Goal: Task Accomplishment & Management: Use online tool/utility

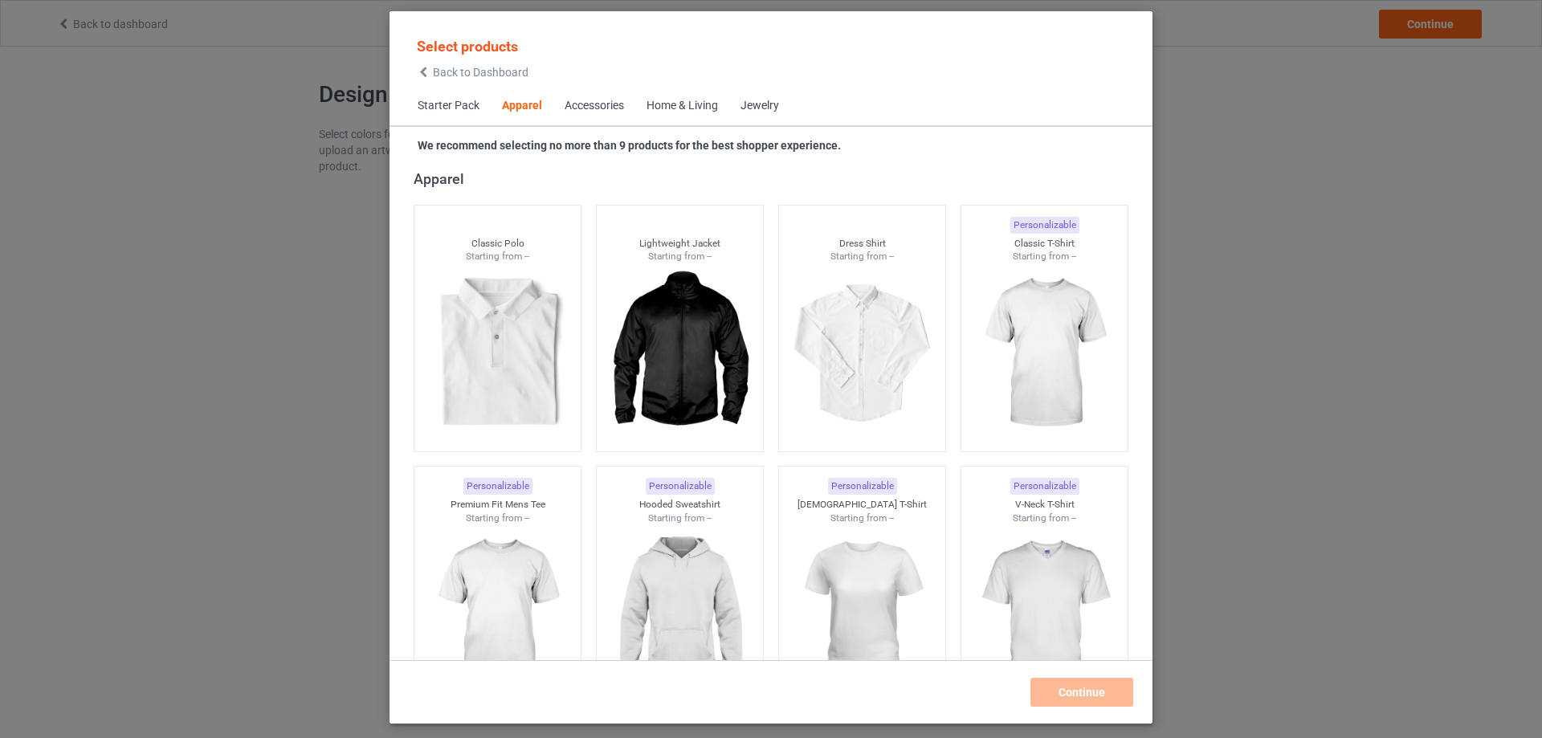
click at [694, 104] on div "Home & Living" at bounding box center [682, 106] width 71 height 16
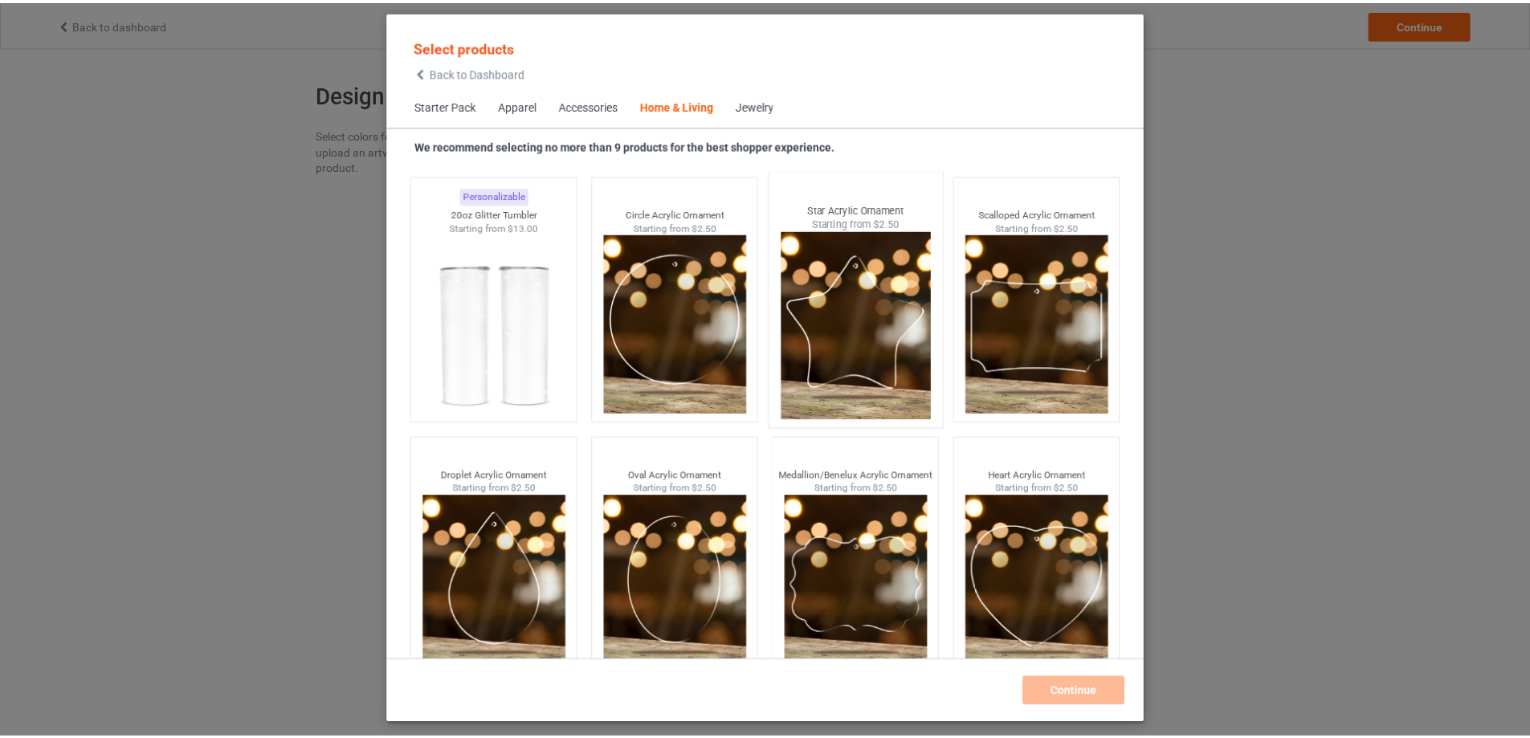
scroll to position [12534, 0]
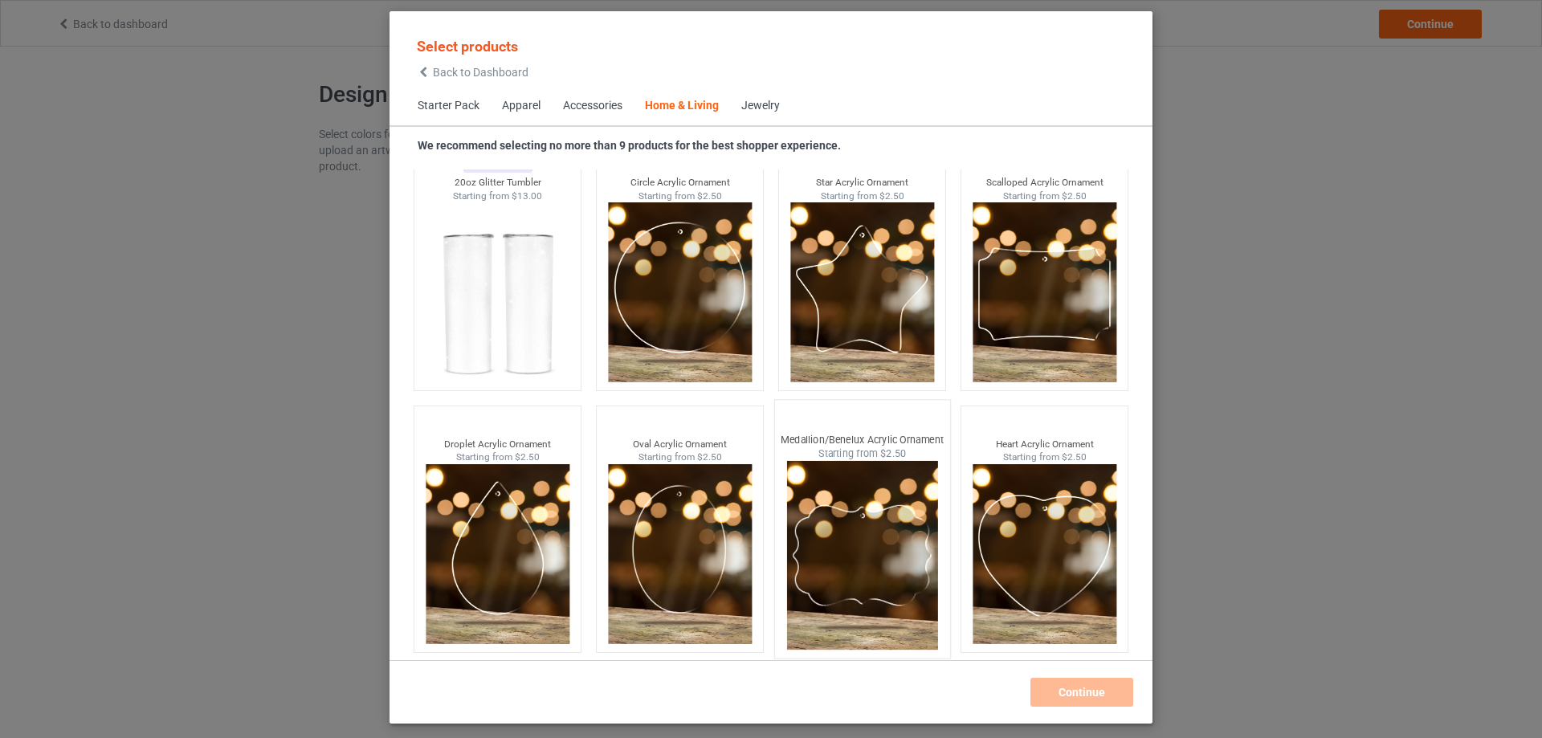
click at [878, 503] on img at bounding box center [861, 555] width 151 height 189
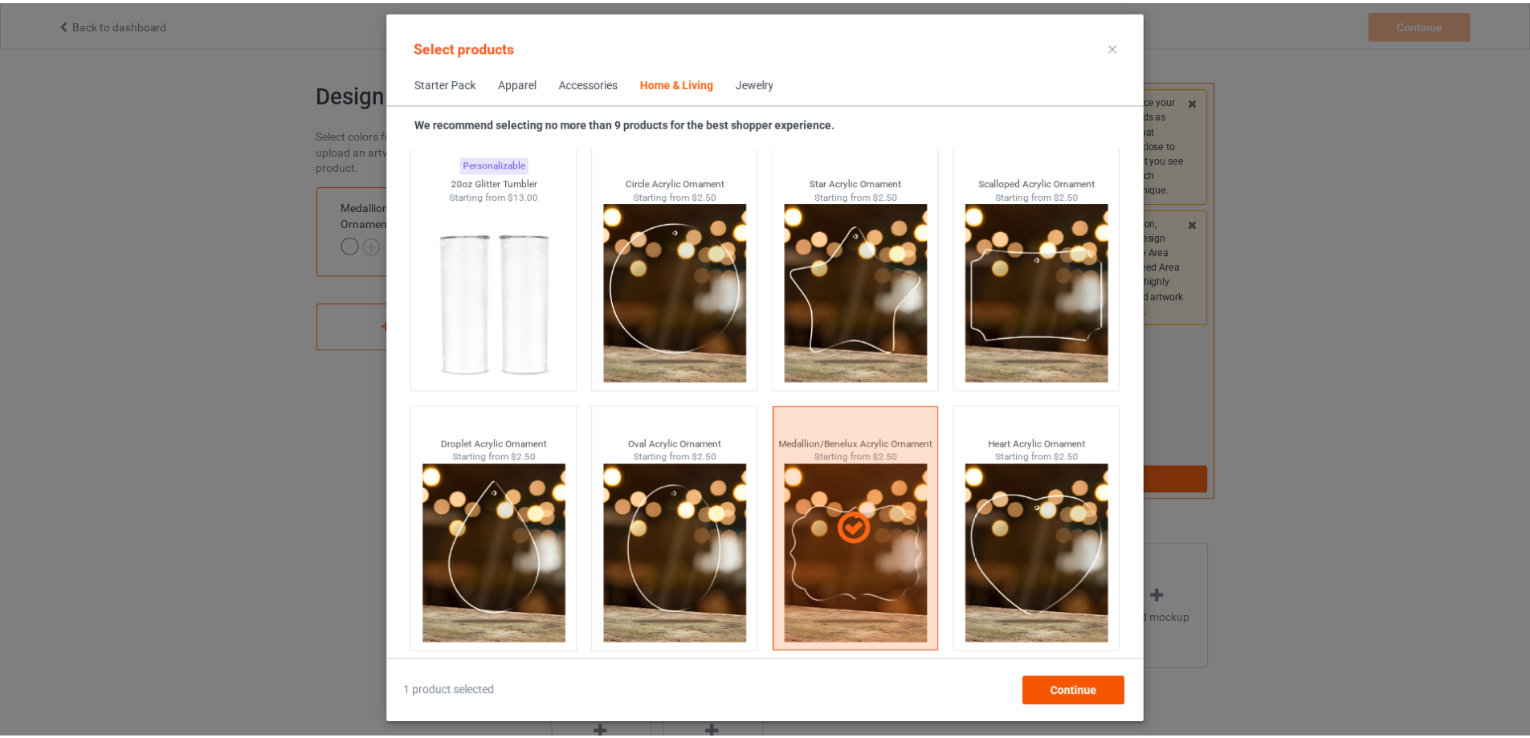
scroll to position [12512, 0]
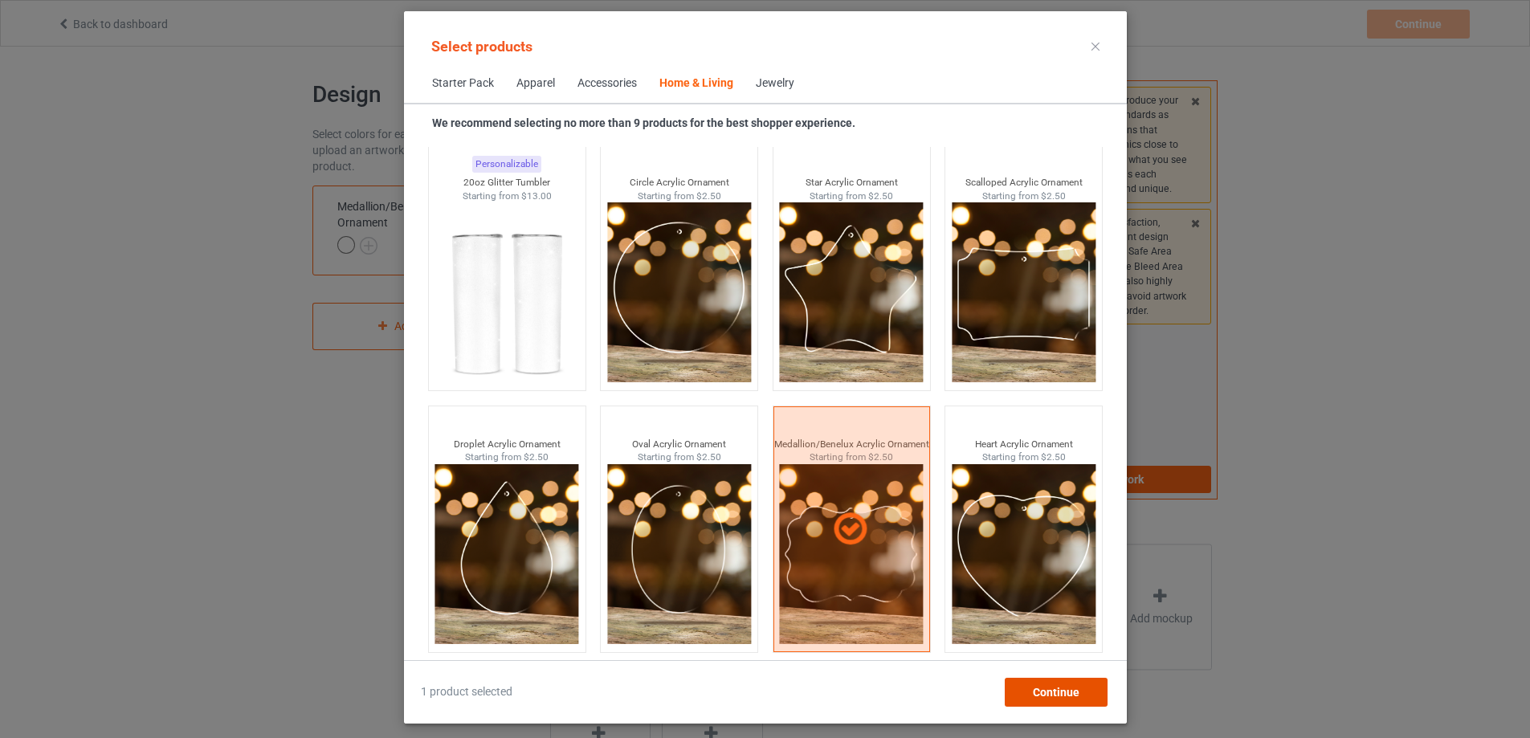
click at [1079, 692] on span "Continue" at bounding box center [1055, 692] width 47 height 13
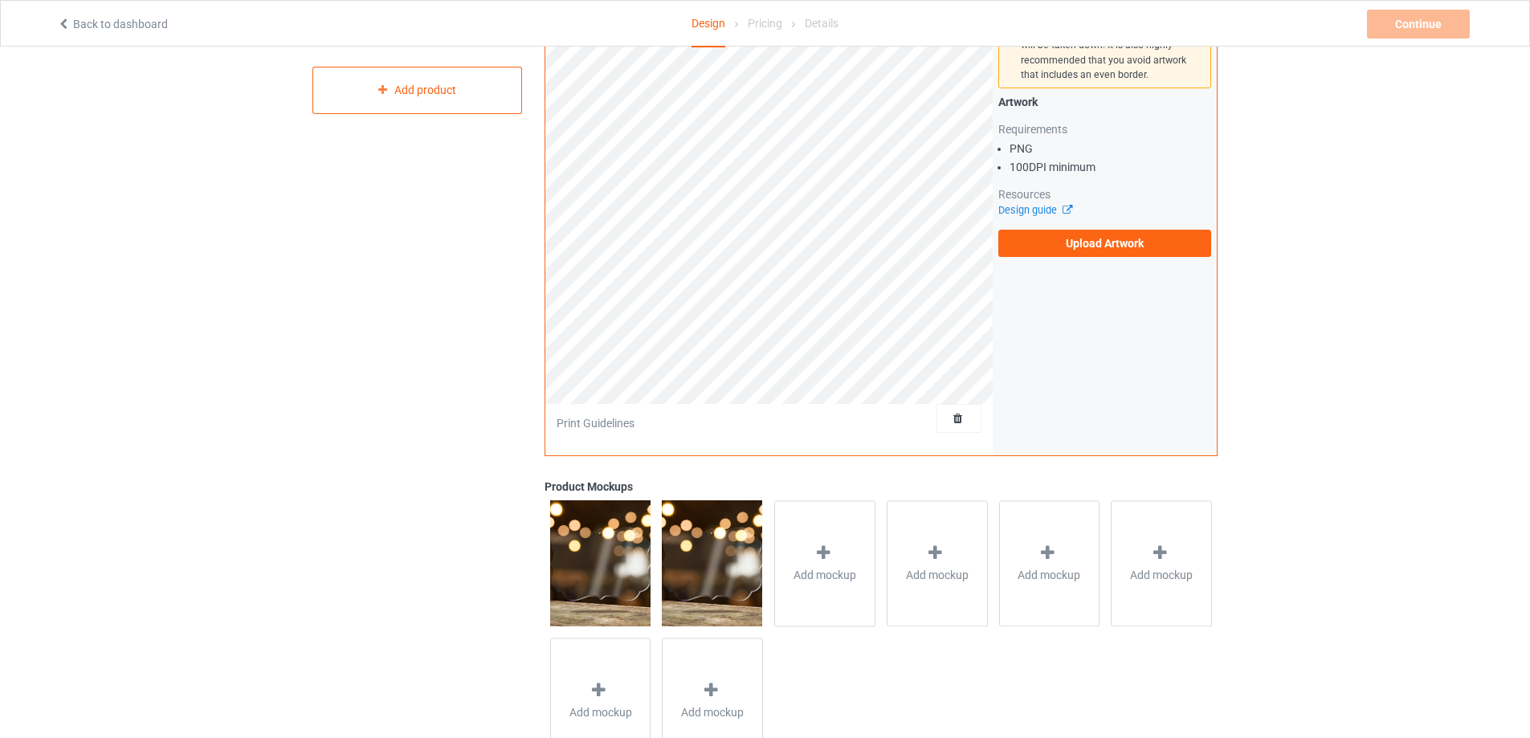
scroll to position [302, 0]
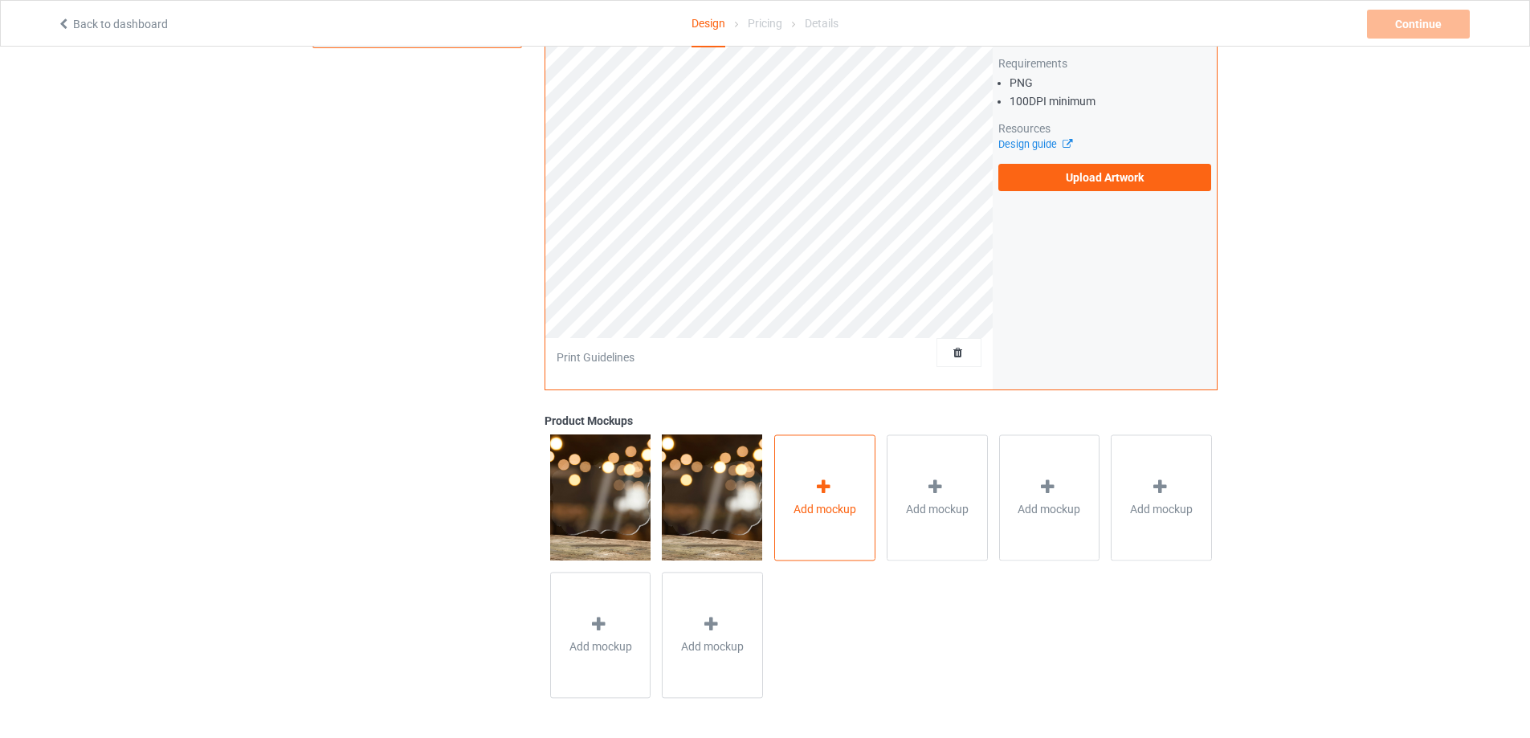
click at [808, 471] on div "Add mockup" at bounding box center [824, 498] width 101 height 126
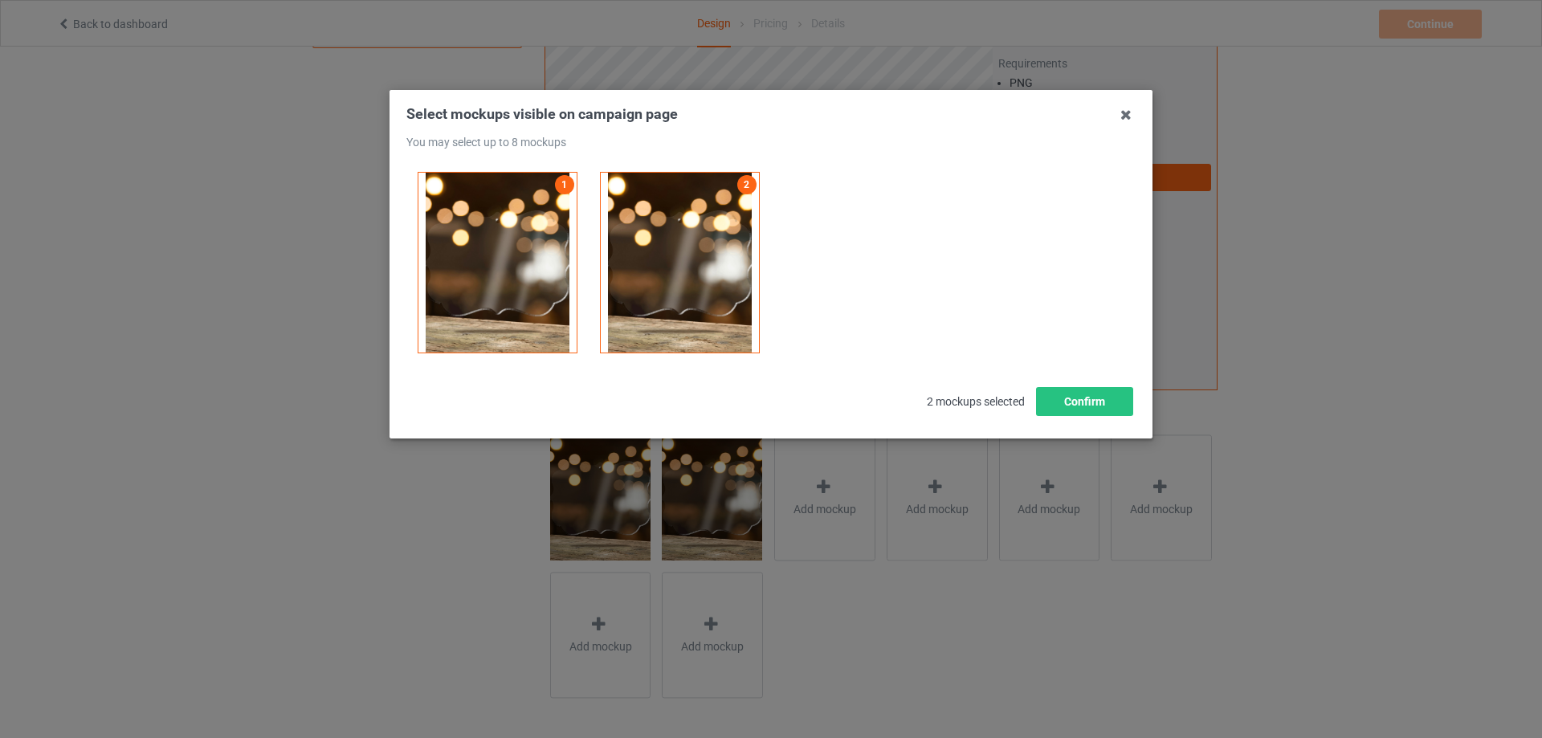
click at [989, 402] on span "2 mockups selected" at bounding box center [976, 401] width 120 height 35
click at [1127, 110] on icon at bounding box center [1126, 115] width 26 height 26
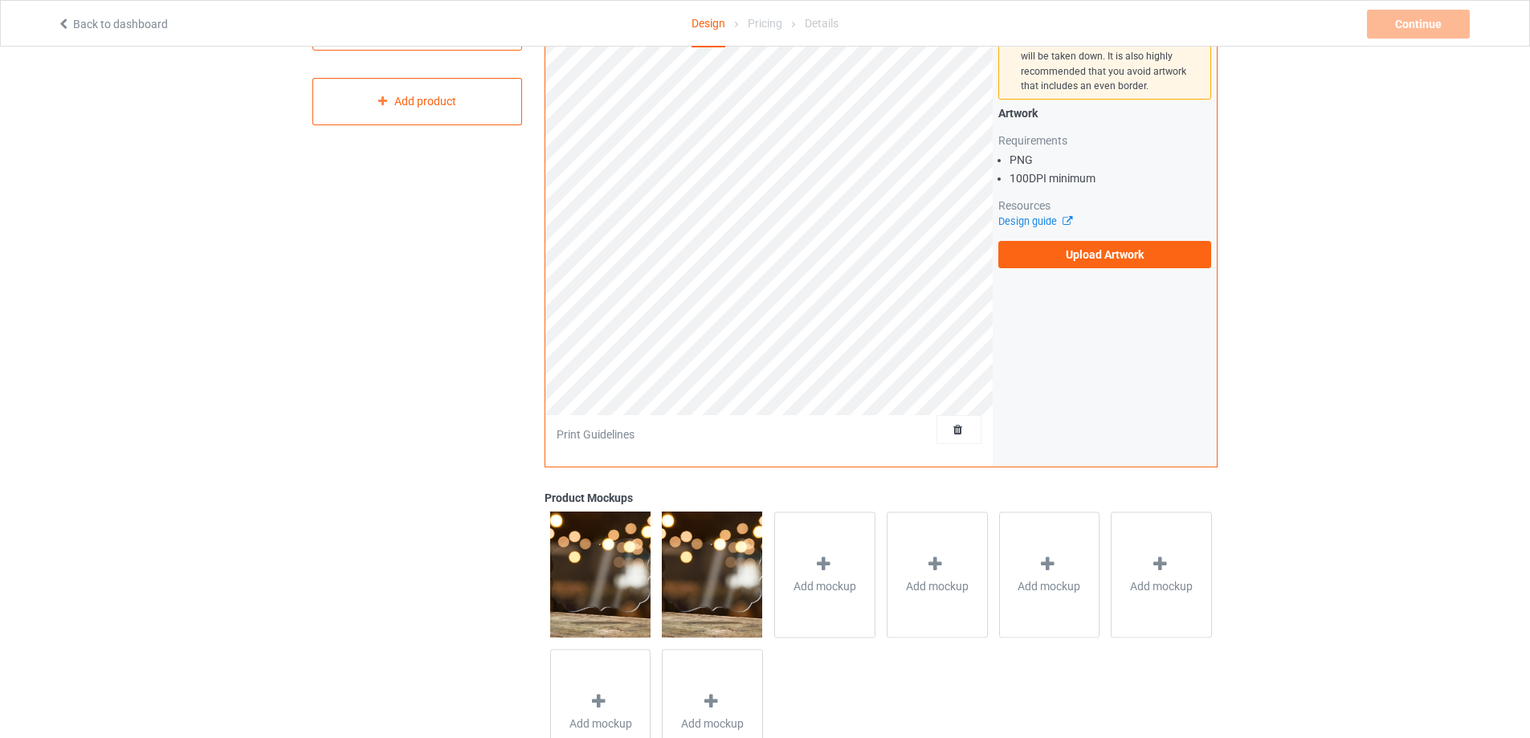
scroll to position [141, 0]
